Goal: Check status: Check status

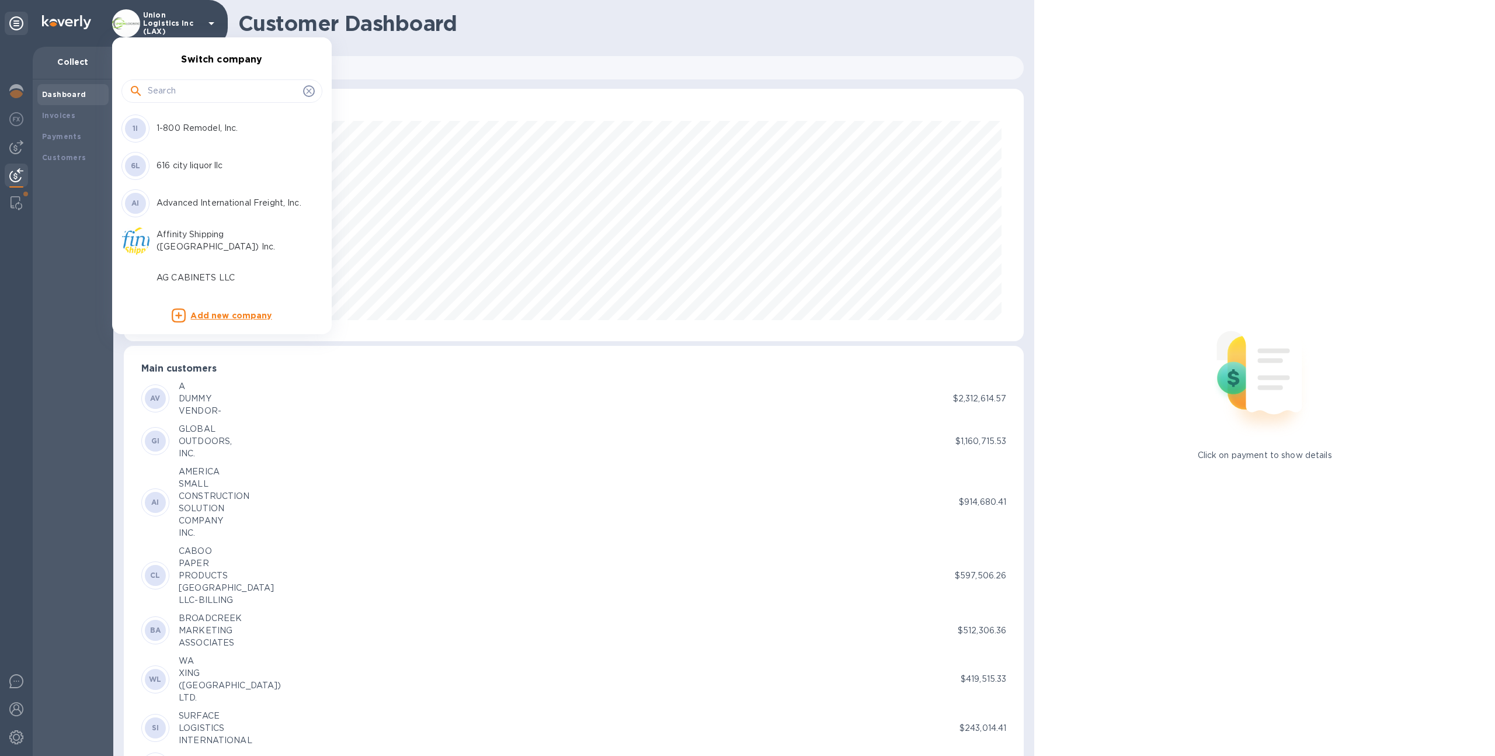
scroll to position [252, 896]
click at [201, 86] on input "text" at bounding box center [223, 91] width 151 height 18
type input "vian"
click at [193, 117] on div "VI Viander inc" at bounding box center [212, 128] width 182 height 28
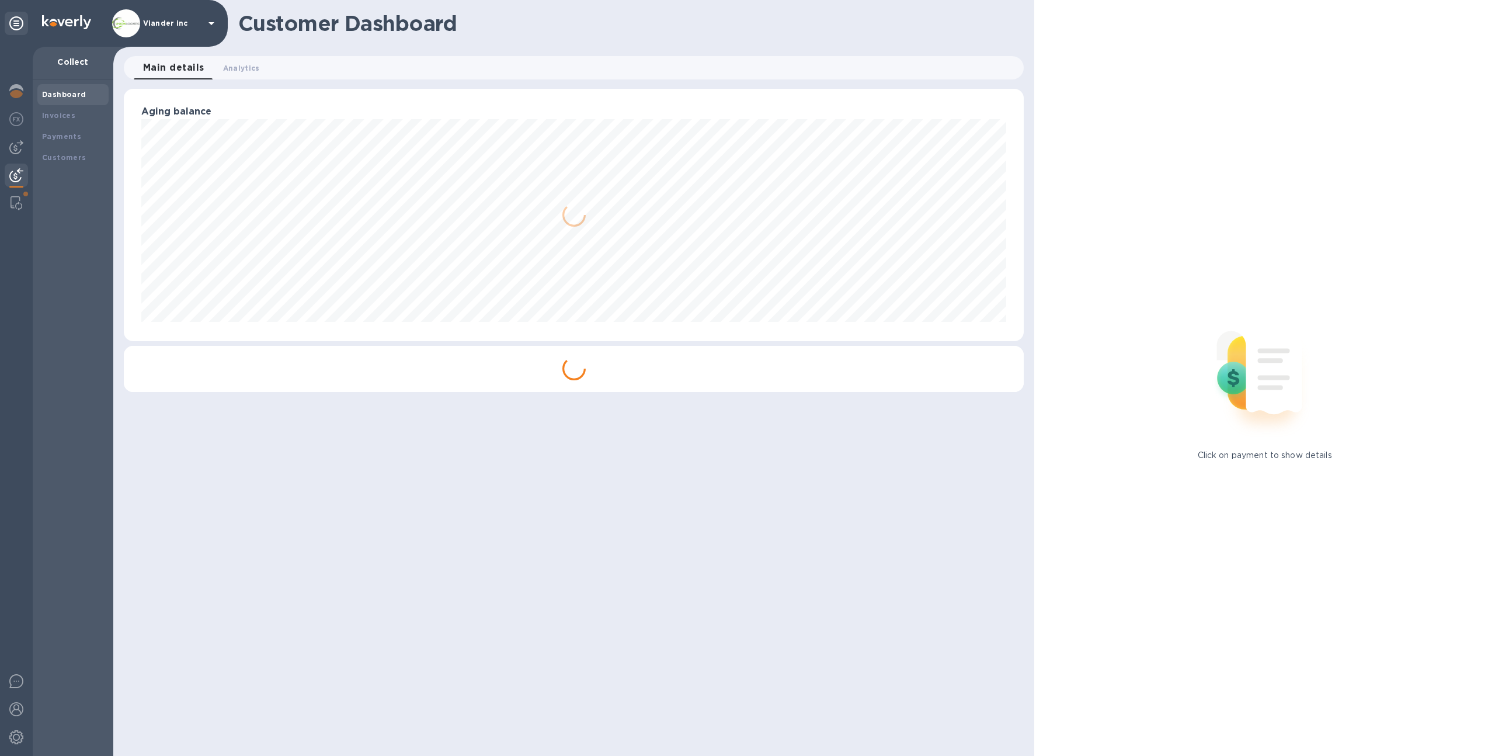
scroll to position [252, 901]
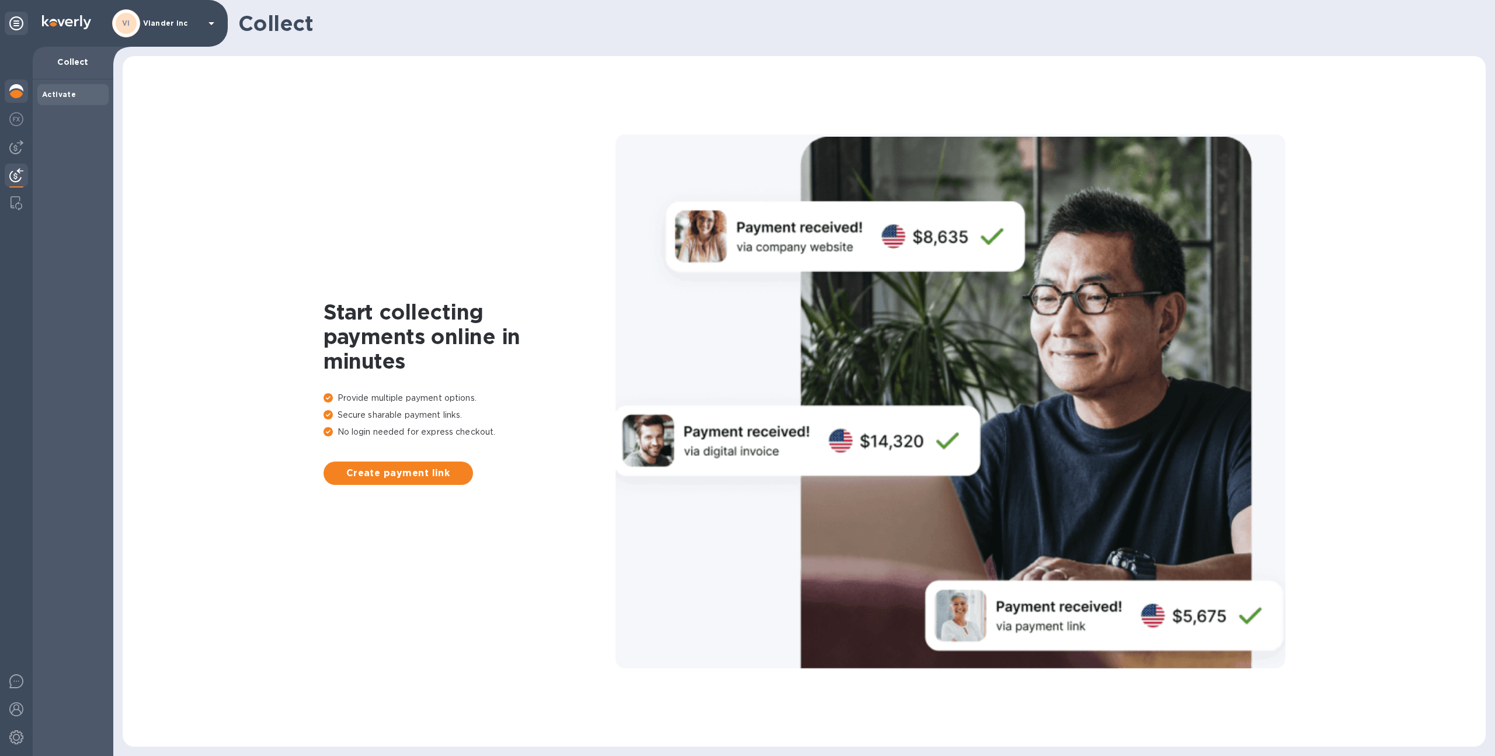
click at [10, 87] on img at bounding box center [16, 91] width 14 height 14
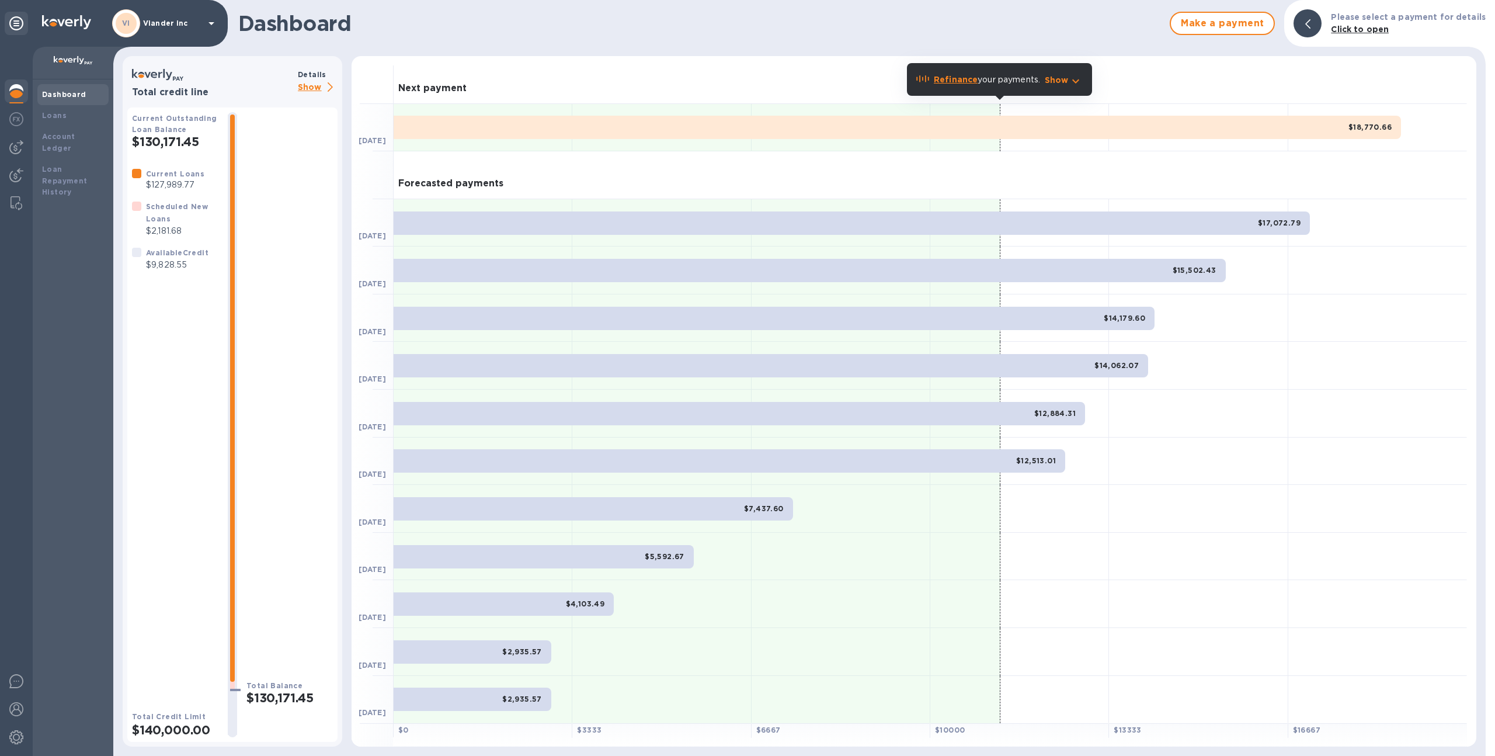
click at [322, 79] on div "Details" at bounding box center [318, 74] width 40 height 12
click at [82, 114] on div "Loans" at bounding box center [73, 116] width 62 height 12
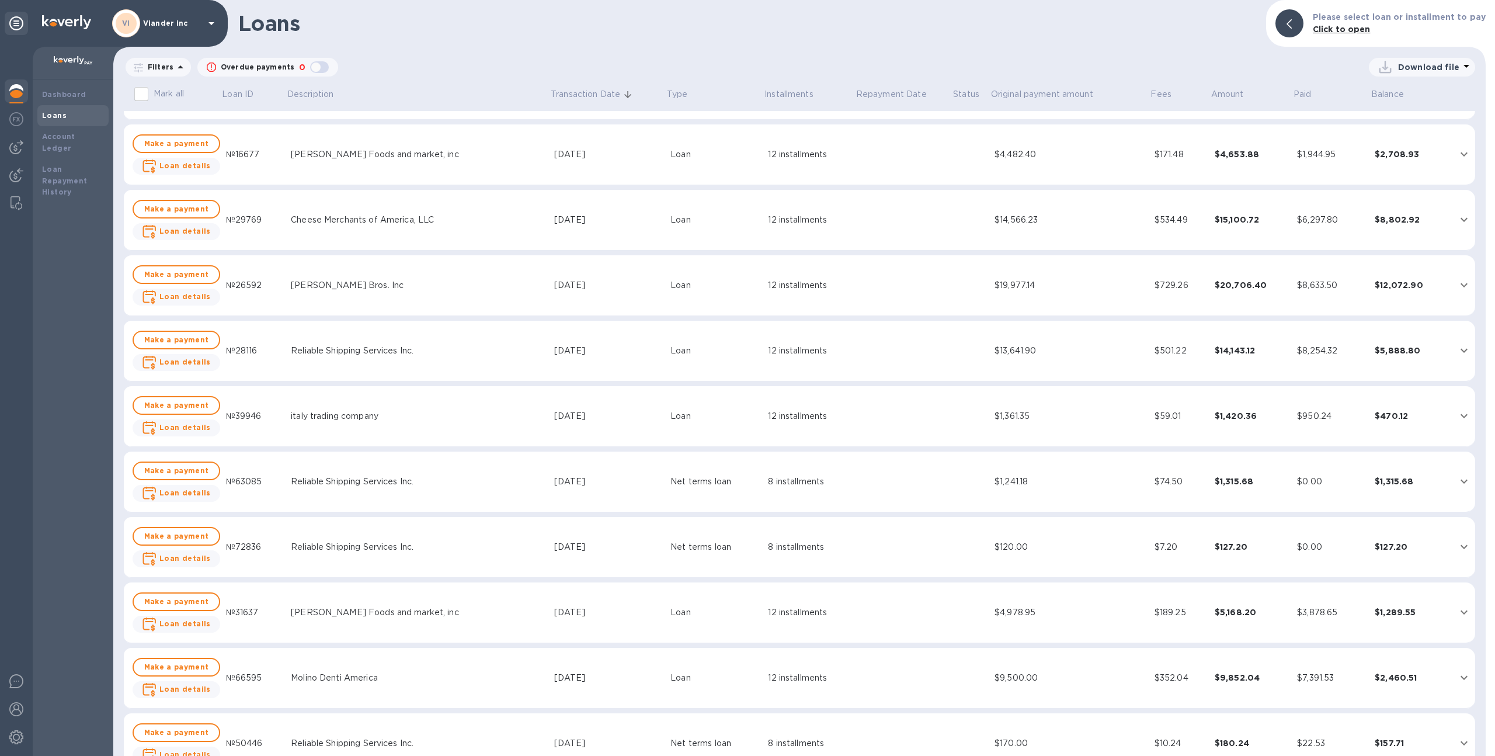
scroll to position [957, 0]
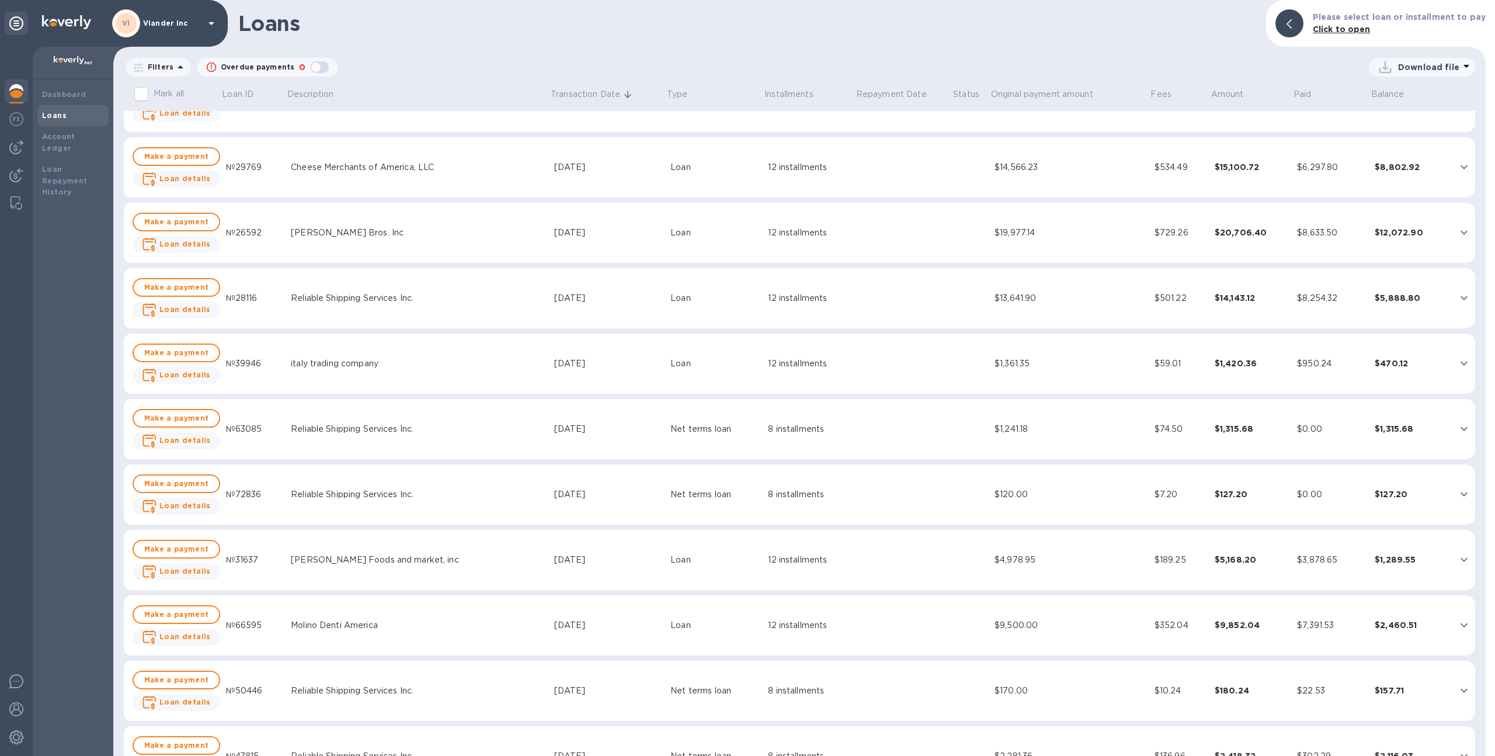
drag, startPoint x: 691, startPoint y: 433, endPoint x: 611, endPoint y: 435, distance: 79.4
click at [611, 435] on tr "Make a payment Loan details №63085 Reliable Shipping Services Inc. Jul 12, 2025…" at bounding box center [799, 429] width 1351 height 61
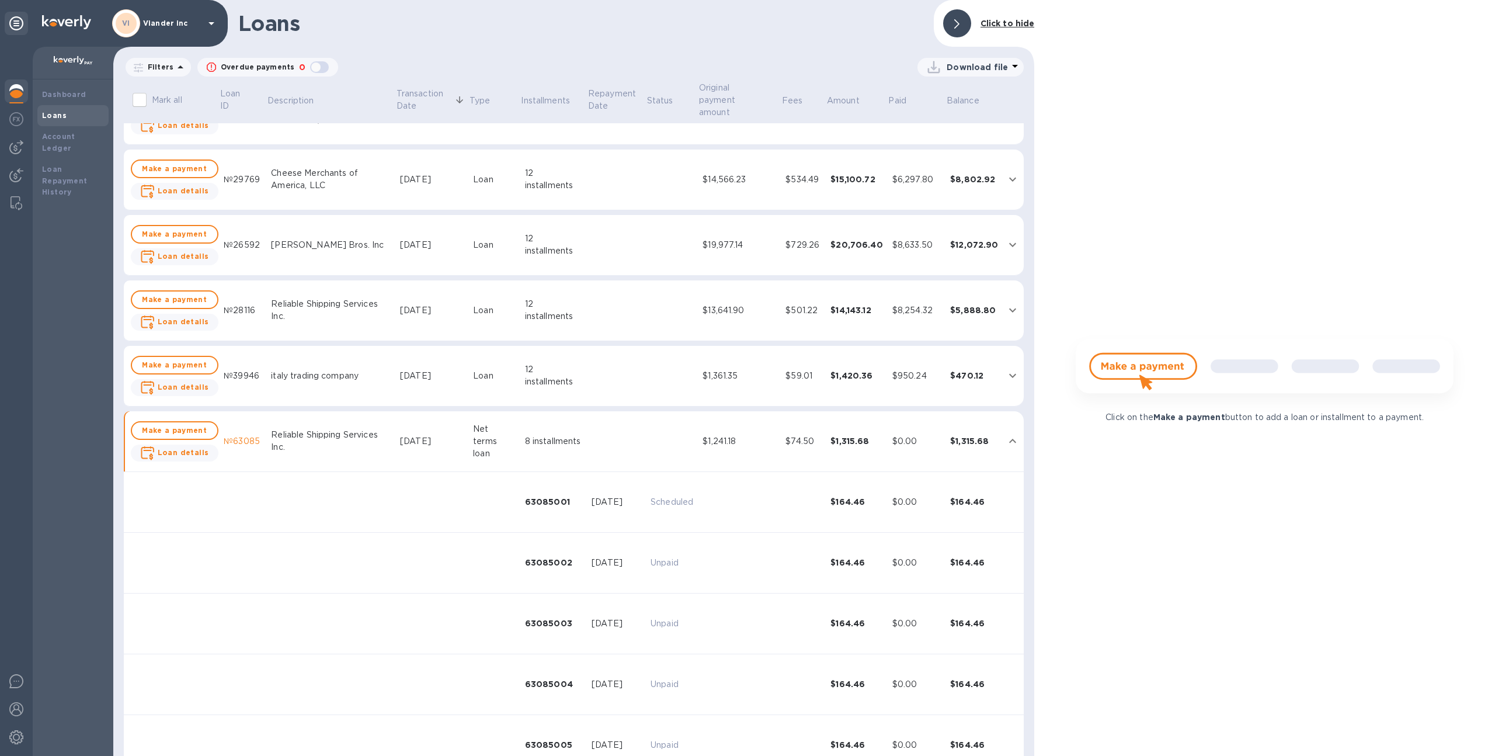
scroll to position [957, 0]
click at [620, 428] on td at bounding box center [616, 441] width 59 height 61
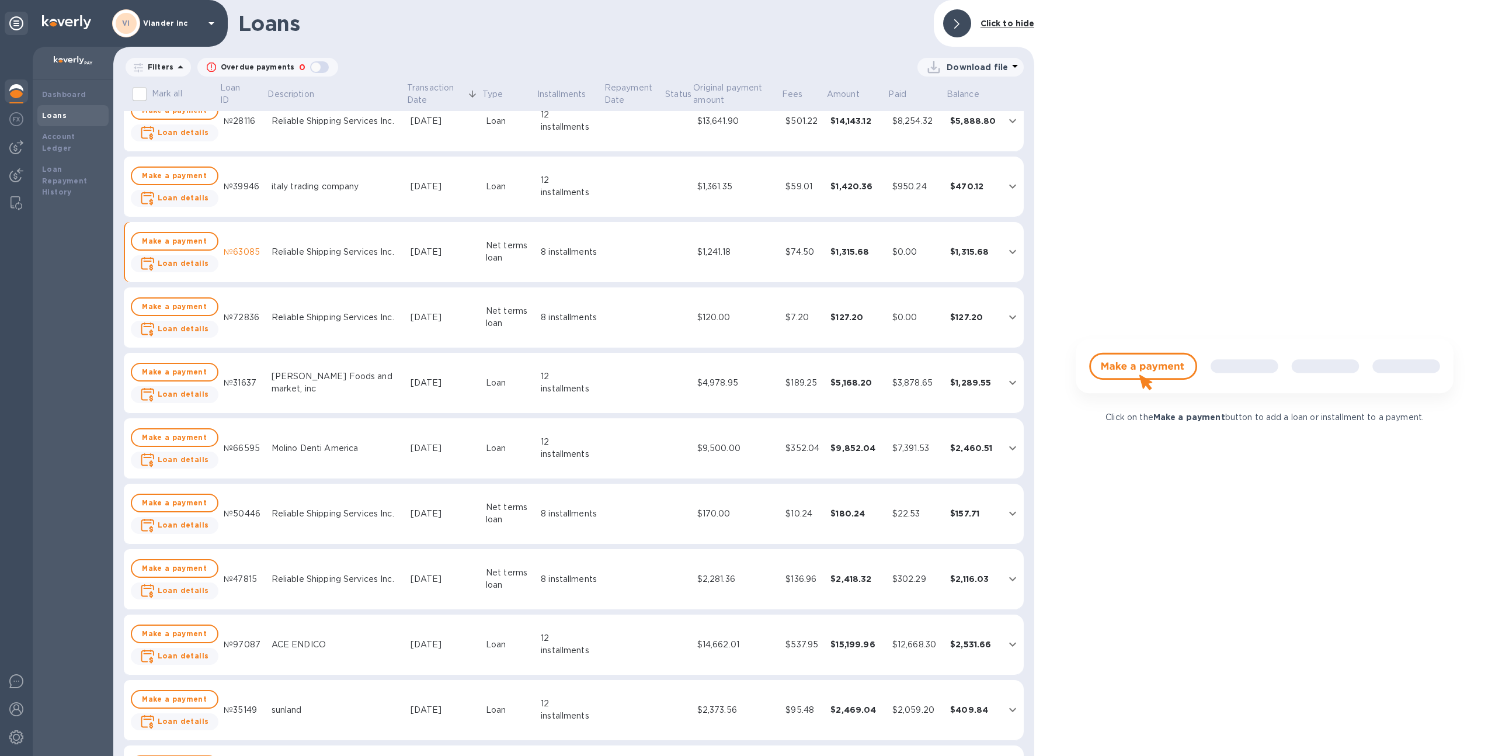
scroll to position [1139, 0]
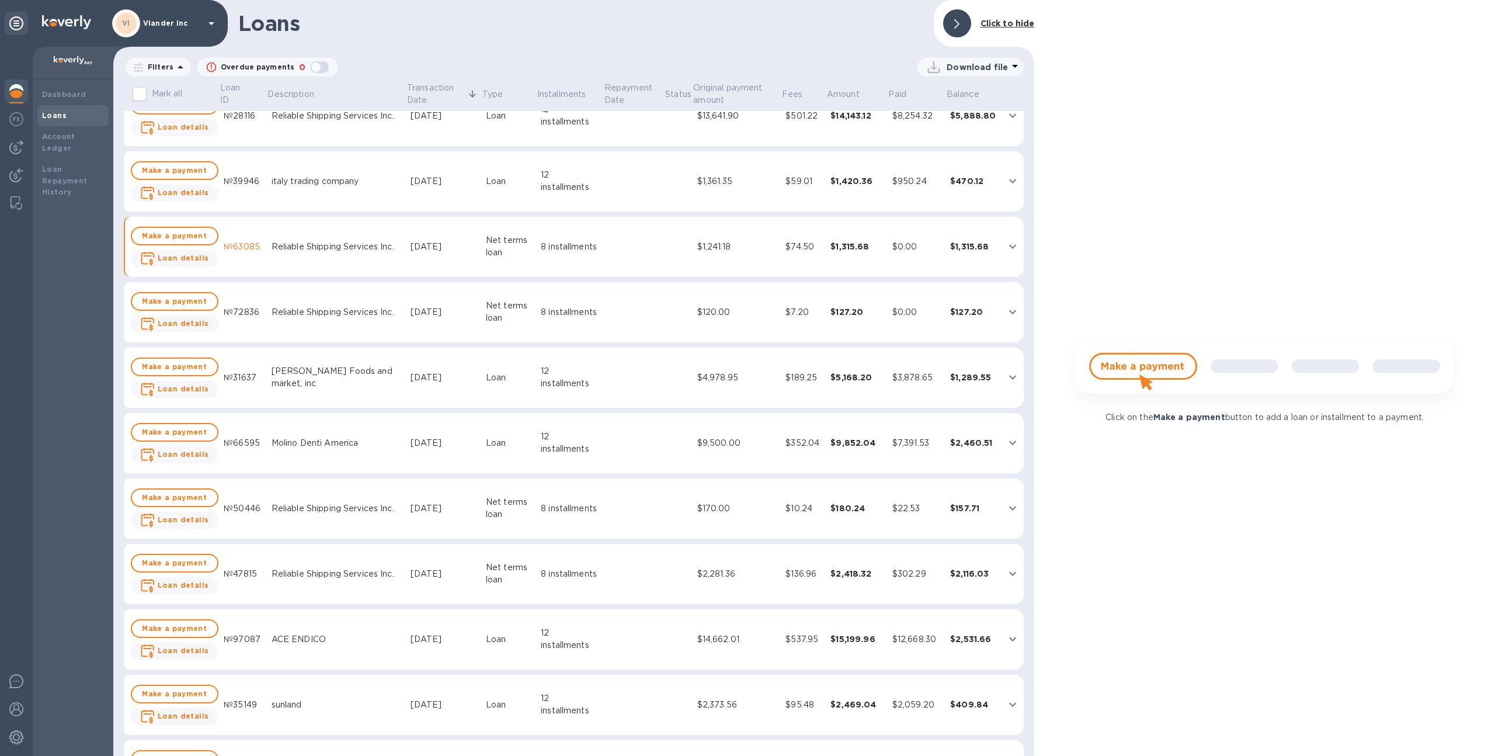
click at [633, 251] on td at bounding box center [633, 247] width 61 height 61
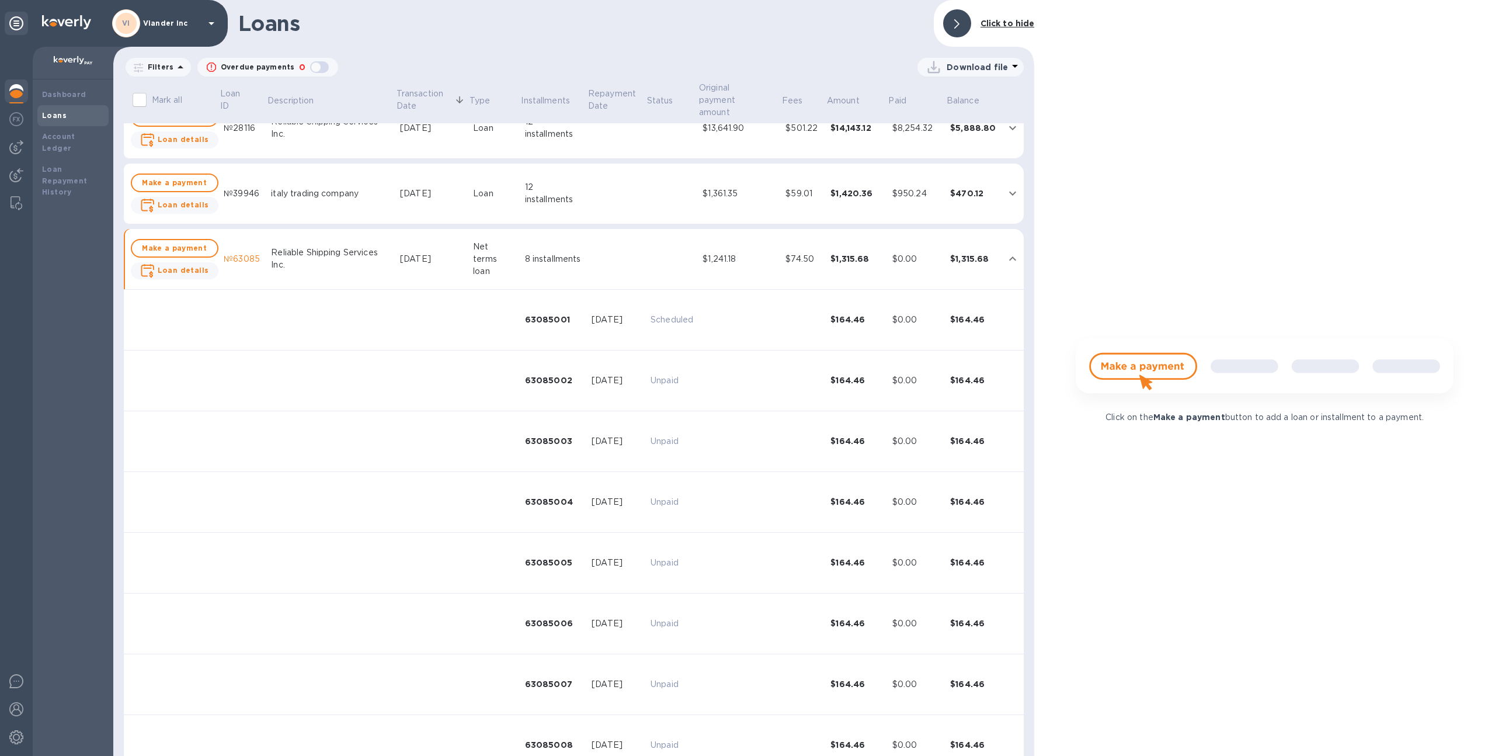
click at [635, 242] on td at bounding box center [616, 259] width 59 height 61
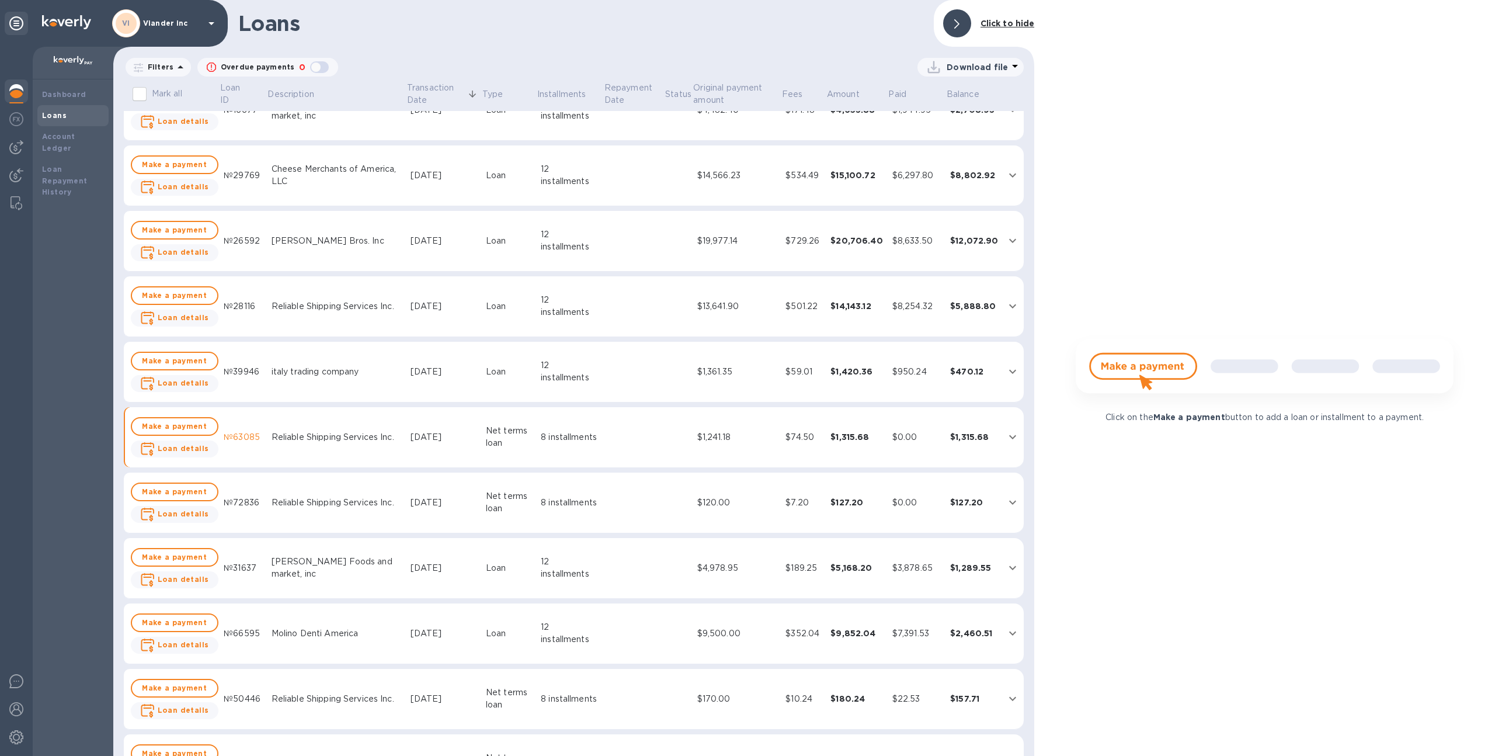
scroll to position [945, 0]
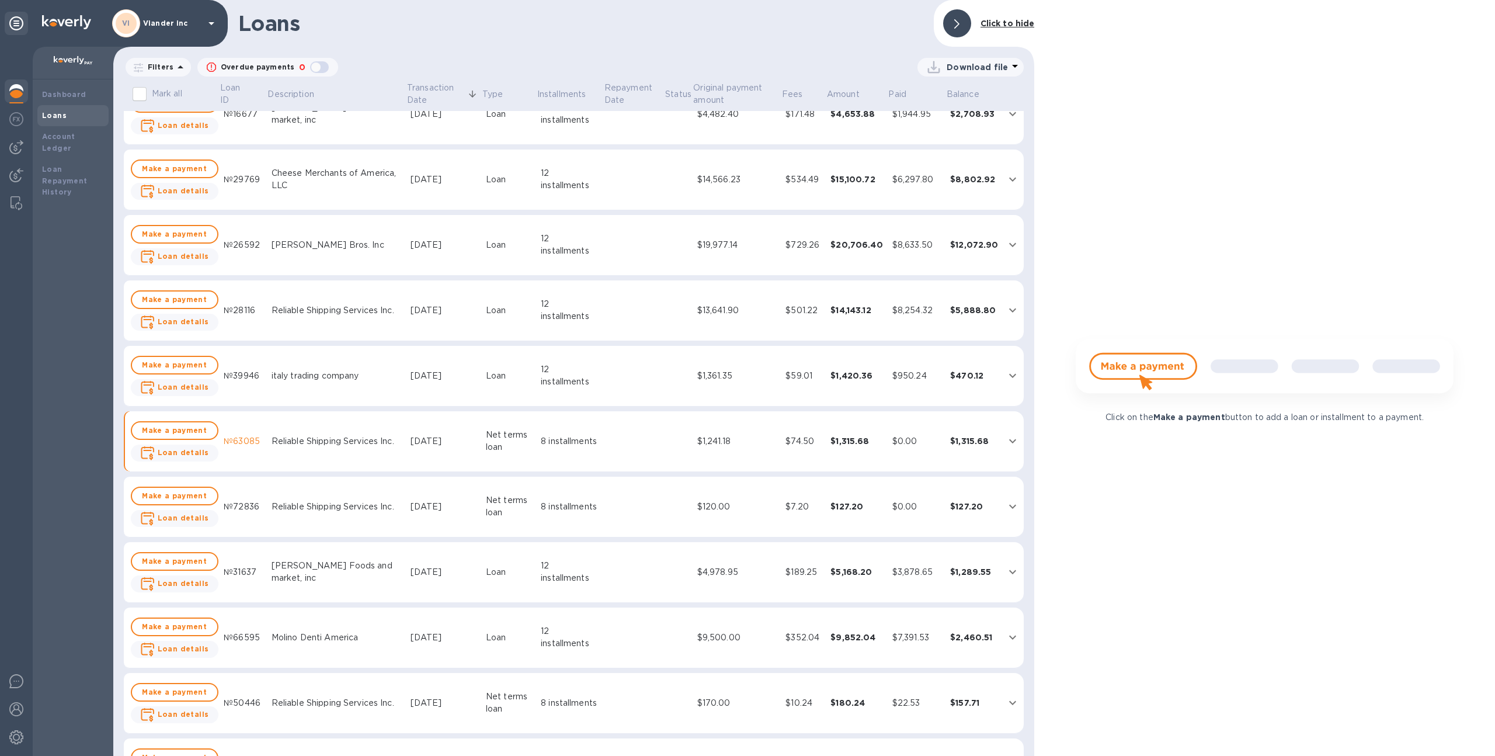
click at [148, 23] on p "Viander inc" at bounding box center [172, 23] width 58 height 8
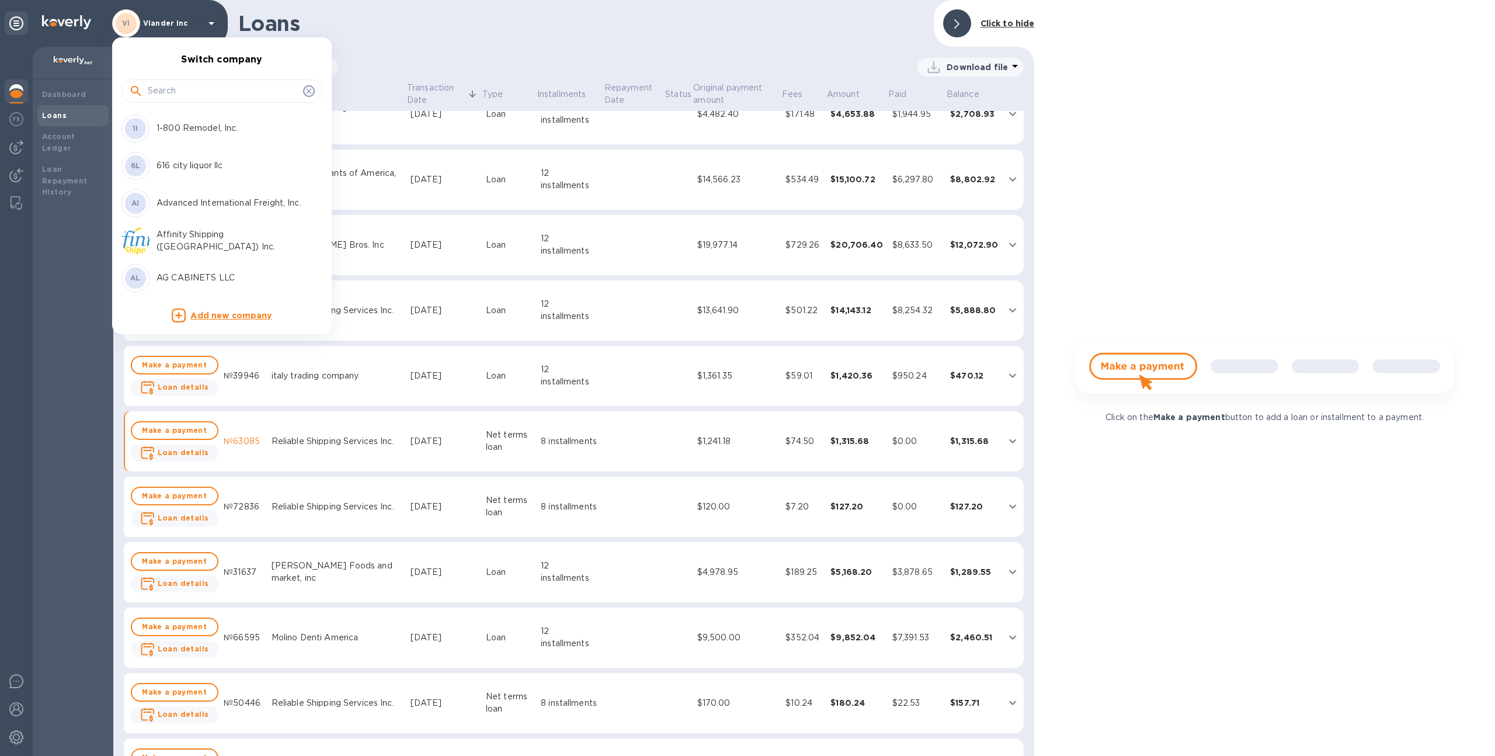
click at [148, 22] on div at bounding box center [747, 378] width 1495 height 756
